Goal: Task Accomplishment & Management: Use online tool/utility

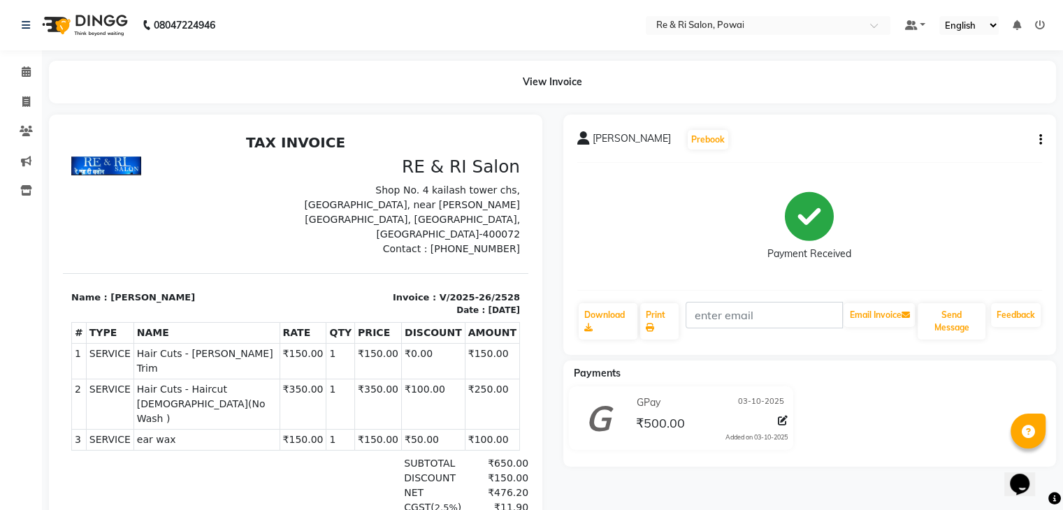
select select "service"
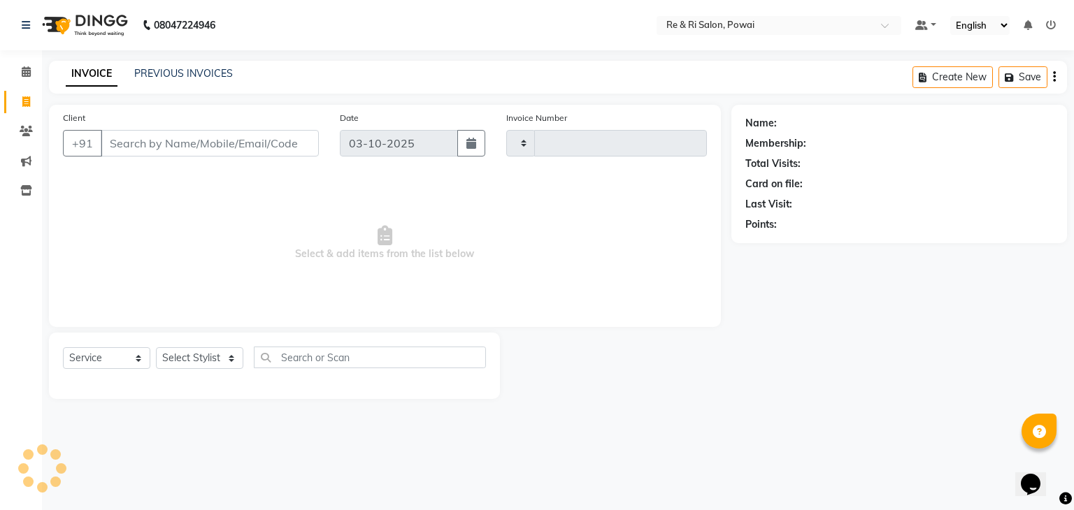
type input "2529"
select select "5364"
click at [197, 140] on input "Client" at bounding box center [210, 143] width 218 height 27
click at [185, 143] on input "Client" at bounding box center [210, 143] width 218 height 27
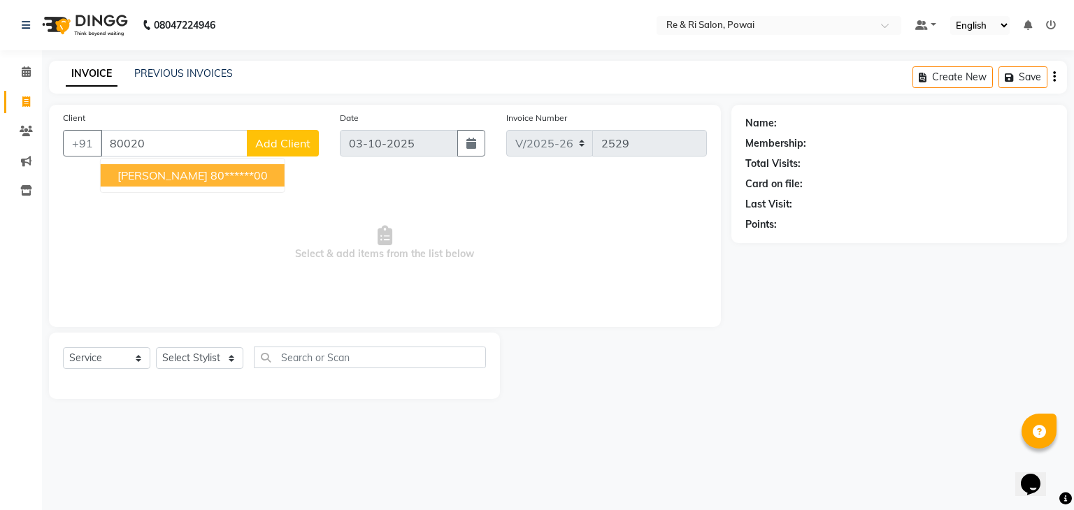
click at [171, 174] on span "[PERSON_NAME]" at bounding box center [162, 175] width 90 height 14
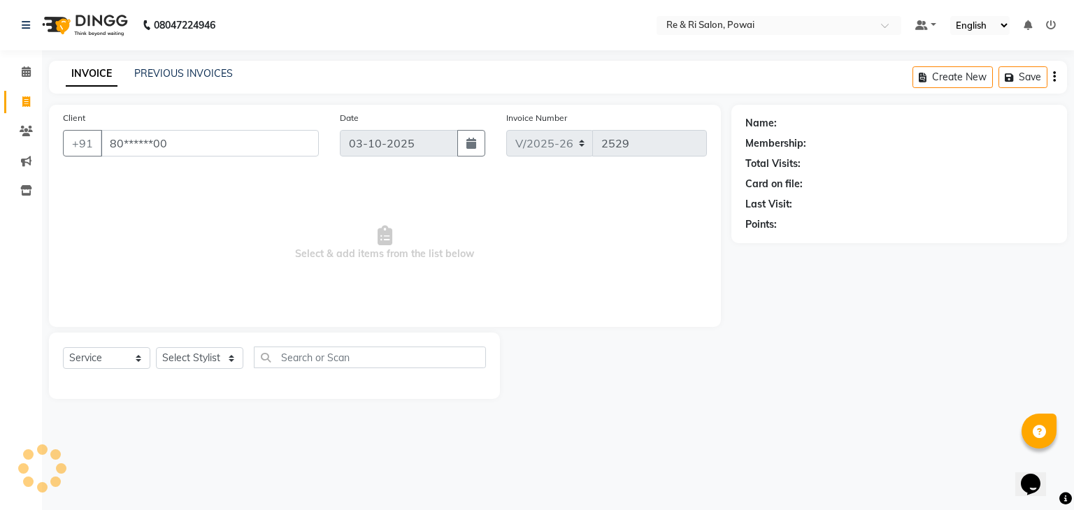
type input "80******00"
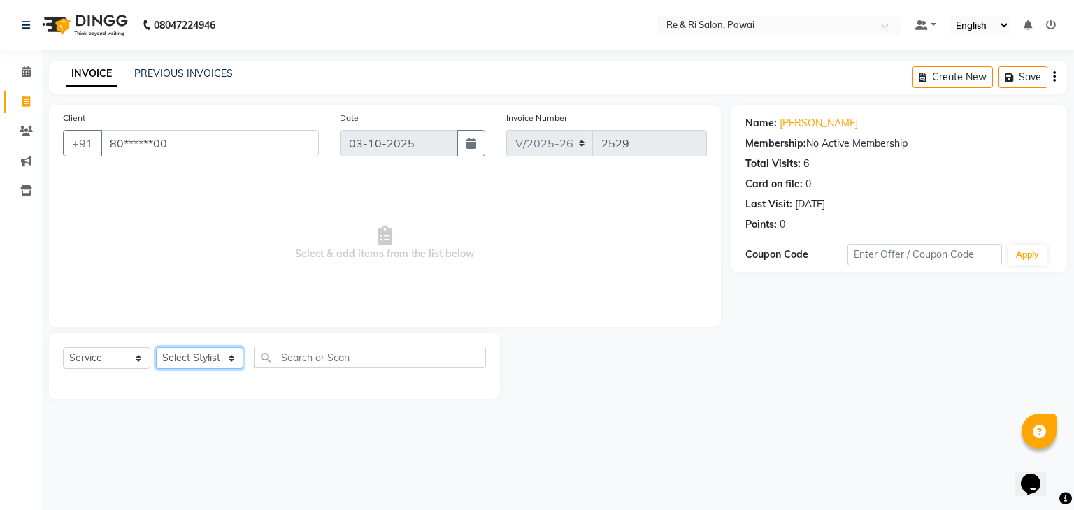
click at [225, 359] on select "Select Stylist [PERSON_NAME] Danish Poonam [PERSON_NAME] [PERSON_NAME] [PERSON_…" at bounding box center [199, 358] width 87 height 22
select select "63988"
click at [156, 348] on select "Select Stylist [PERSON_NAME] Danish Poonam [PERSON_NAME] [PERSON_NAME] [PERSON_…" at bounding box center [199, 358] width 87 height 22
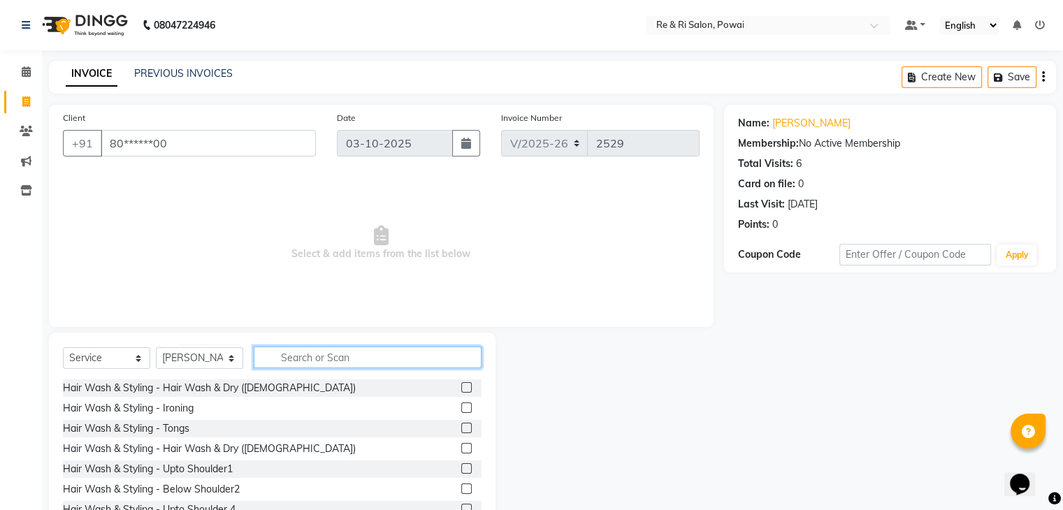
click at [296, 363] on input "text" at bounding box center [368, 358] width 228 height 22
click at [296, 356] on input "text" at bounding box center [368, 358] width 228 height 22
type input "h"
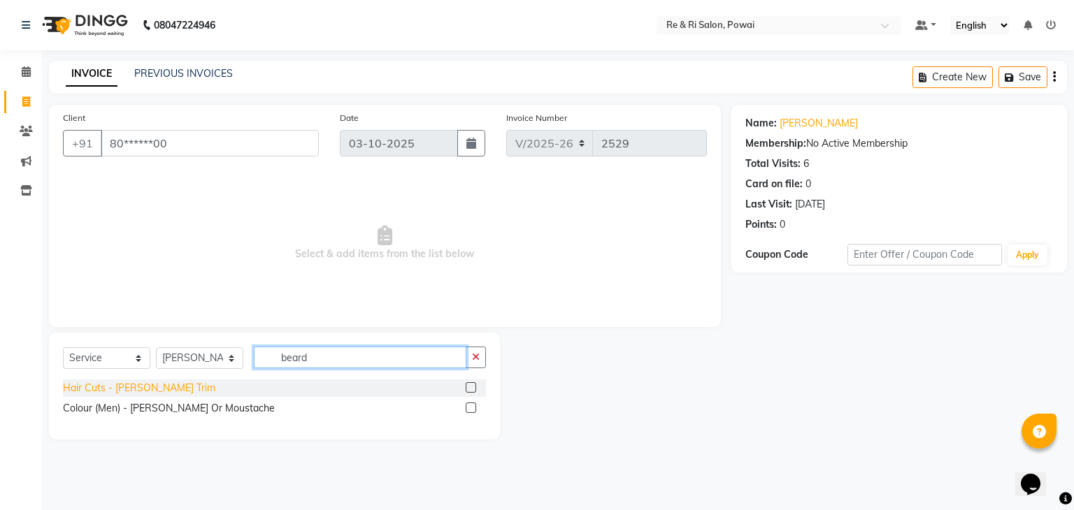
type input "beard"
click at [101, 387] on div "Hair Cuts - [PERSON_NAME] Trim" at bounding box center [139, 388] width 152 height 15
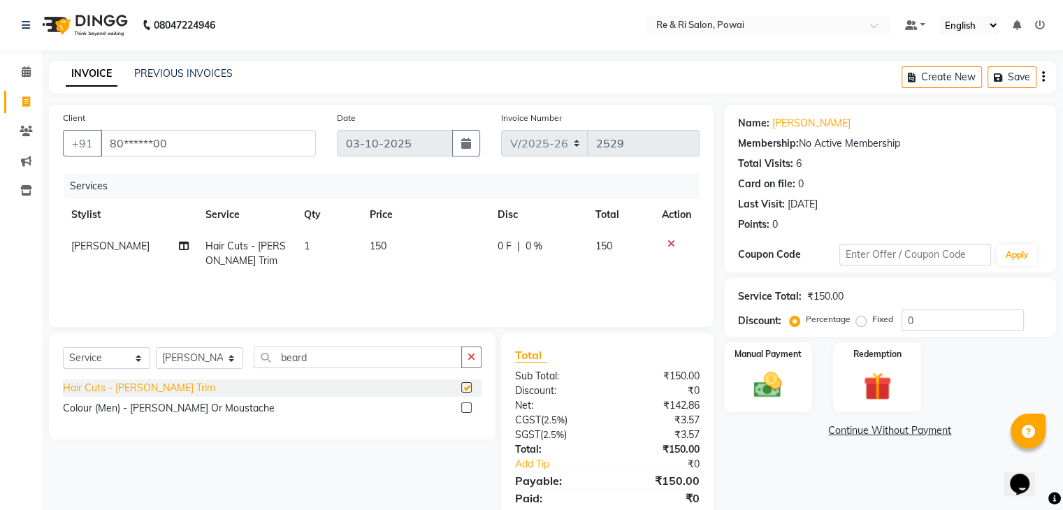
checkbox input "false"
click at [769, 377] on img at bounding box center [767, 386] width 47 height 34
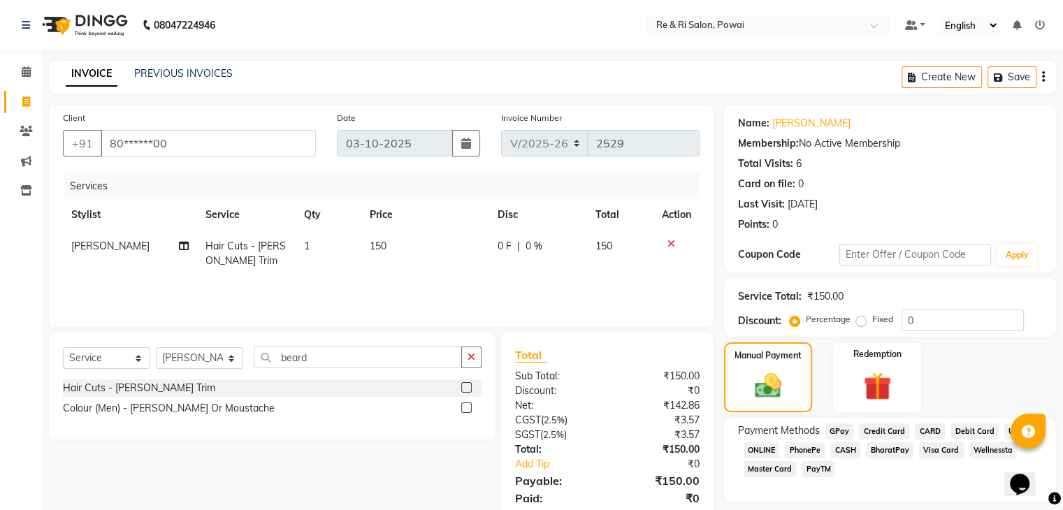
click at [841, 426] on span "GPay" at bounding box center [839, 432] width 29 height 16
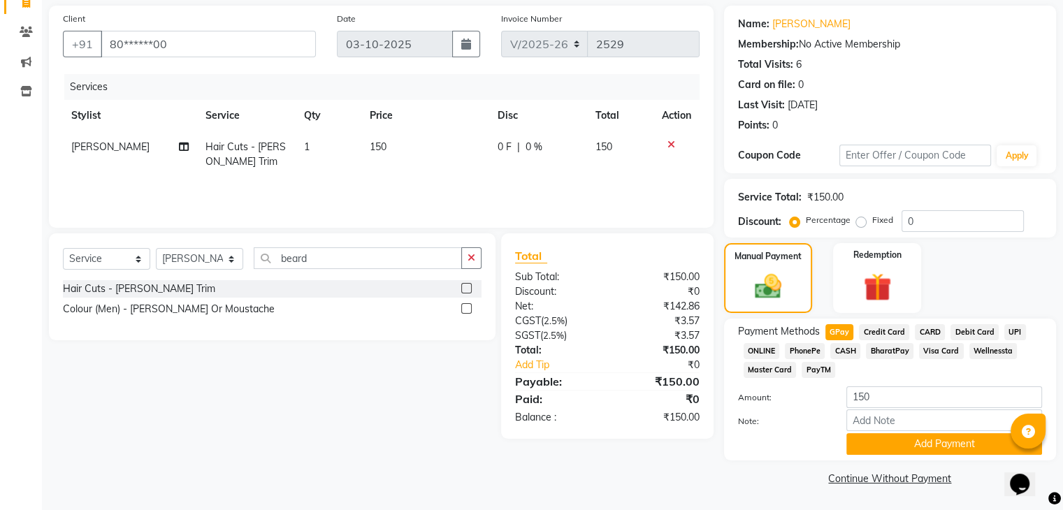
scroll to position [101, 0]
click at [844, 349] on span "CASH" at bounding box center [845, 351] width 30 height 16
click at [893, 445] on button "Add Payment" at bounding box center [944, 444] width 196 height 22
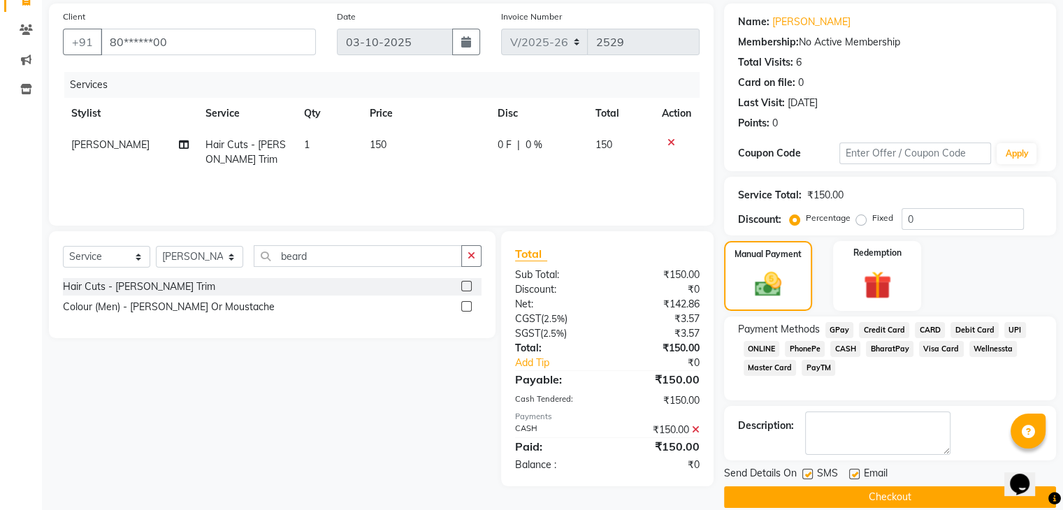
click at [853, 472] on label at bounding box center [854, 474] width 10 height 10
click at [853, 472] on input "checkbox" at bounding box center [853, 474] width 9 height 9
checkbox input "false"
click at [805, 470] on label at bounding box center [807, 474] width 10 height 10
click at [805, 470] on input "checkbox" at bounding box center [806, 474] width 9 height 9
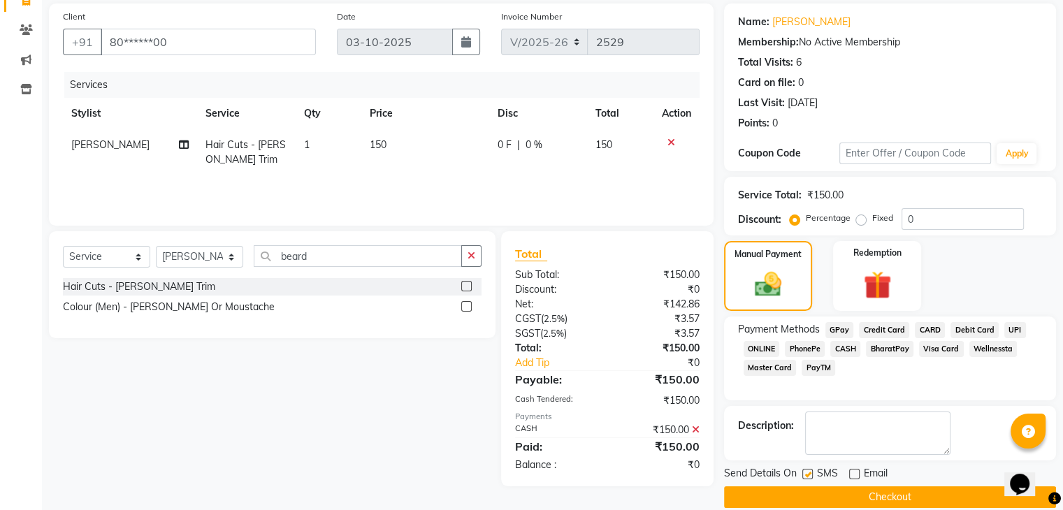
checkbox input "false"
click at [811, 490] on button "Checkout" at bounding box center [890, 497] width 332 height 22
